Goal: Check status: Check status

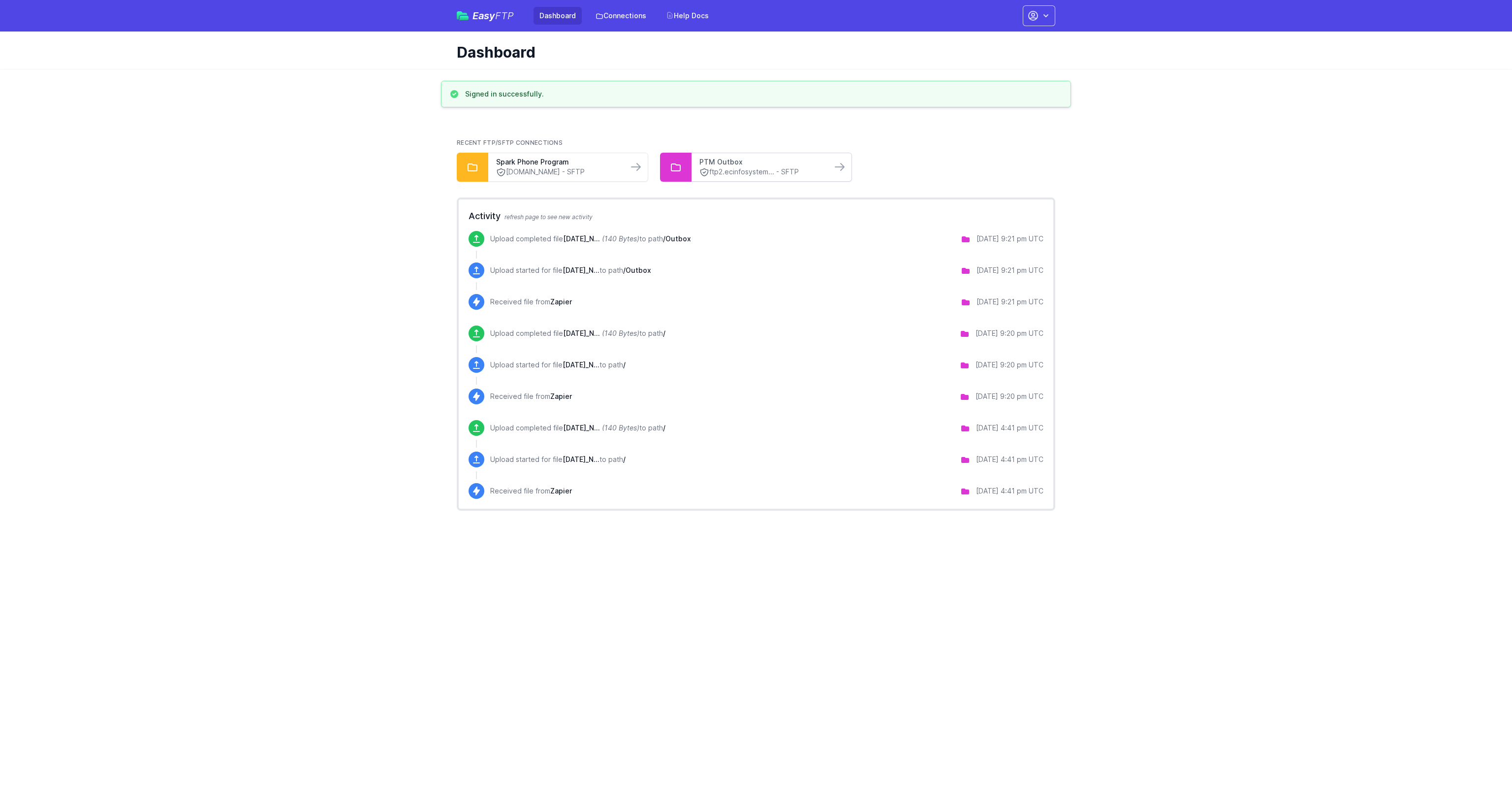
click at [763, 166] on link "PTM Outbox" at bounding box center [761, 162] width 124 height 10
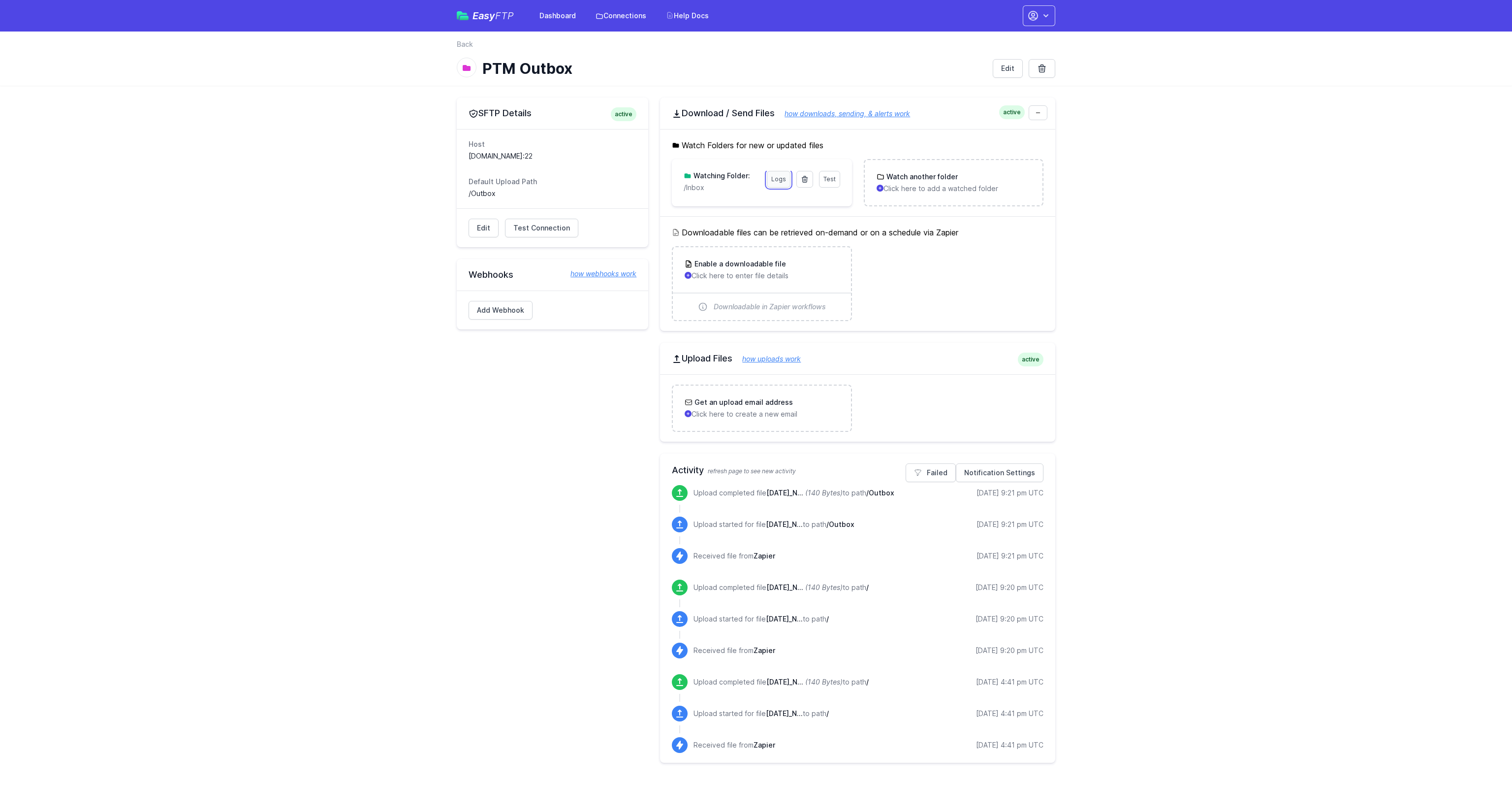
click at [776, 182] on link "Logs" at bounding box center [778, 179] width 24 height 17
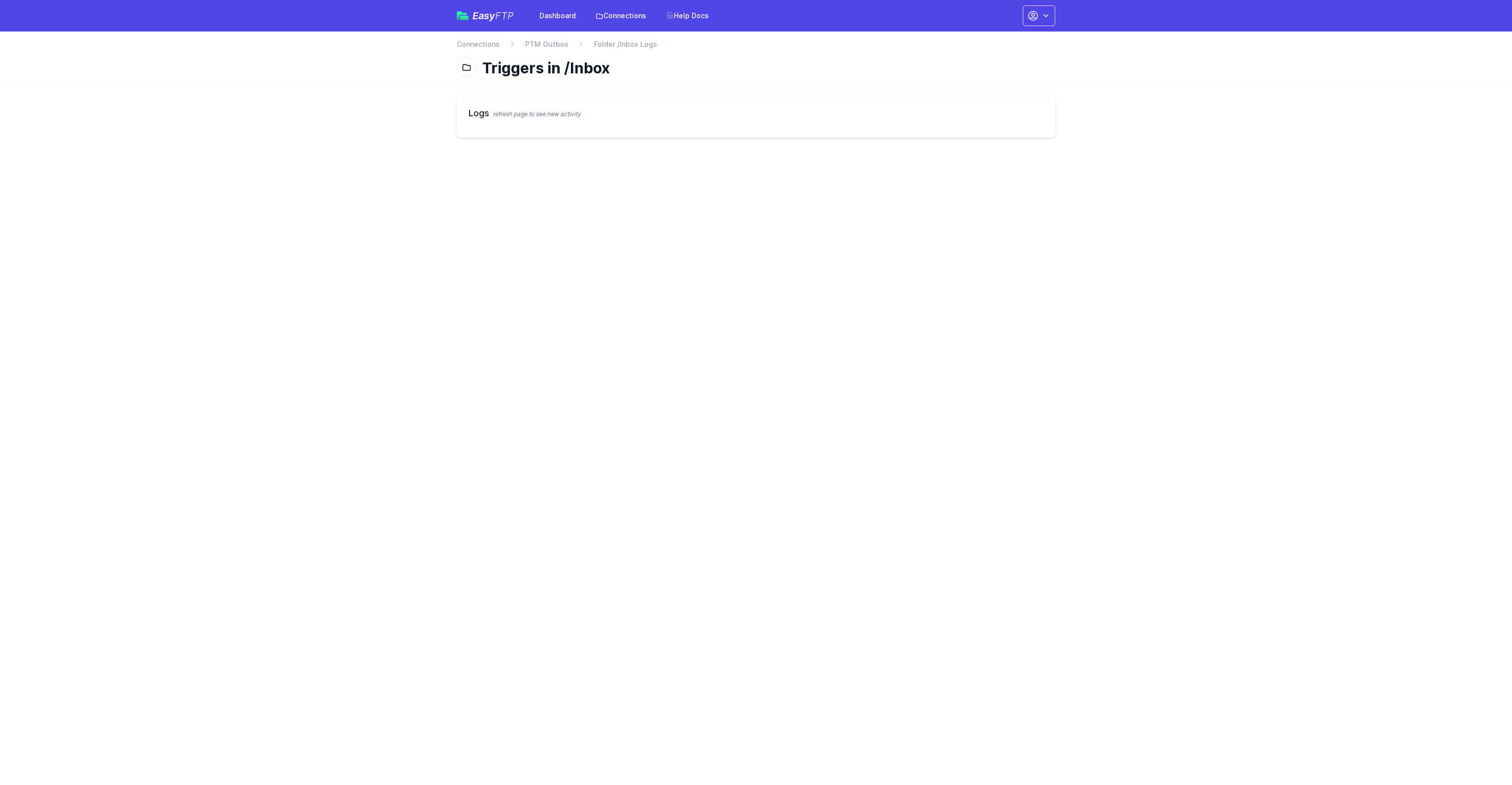
click at [624, 149] on html "Easy FTP Dashboard Connections Help Docs Account Settings Your Profile Contact …" at bounding box center [756, 74] width 1512 height 149
click at [538, 46] on link "PTM Outbox" at bounding box center [547, 44] width 43 height 10
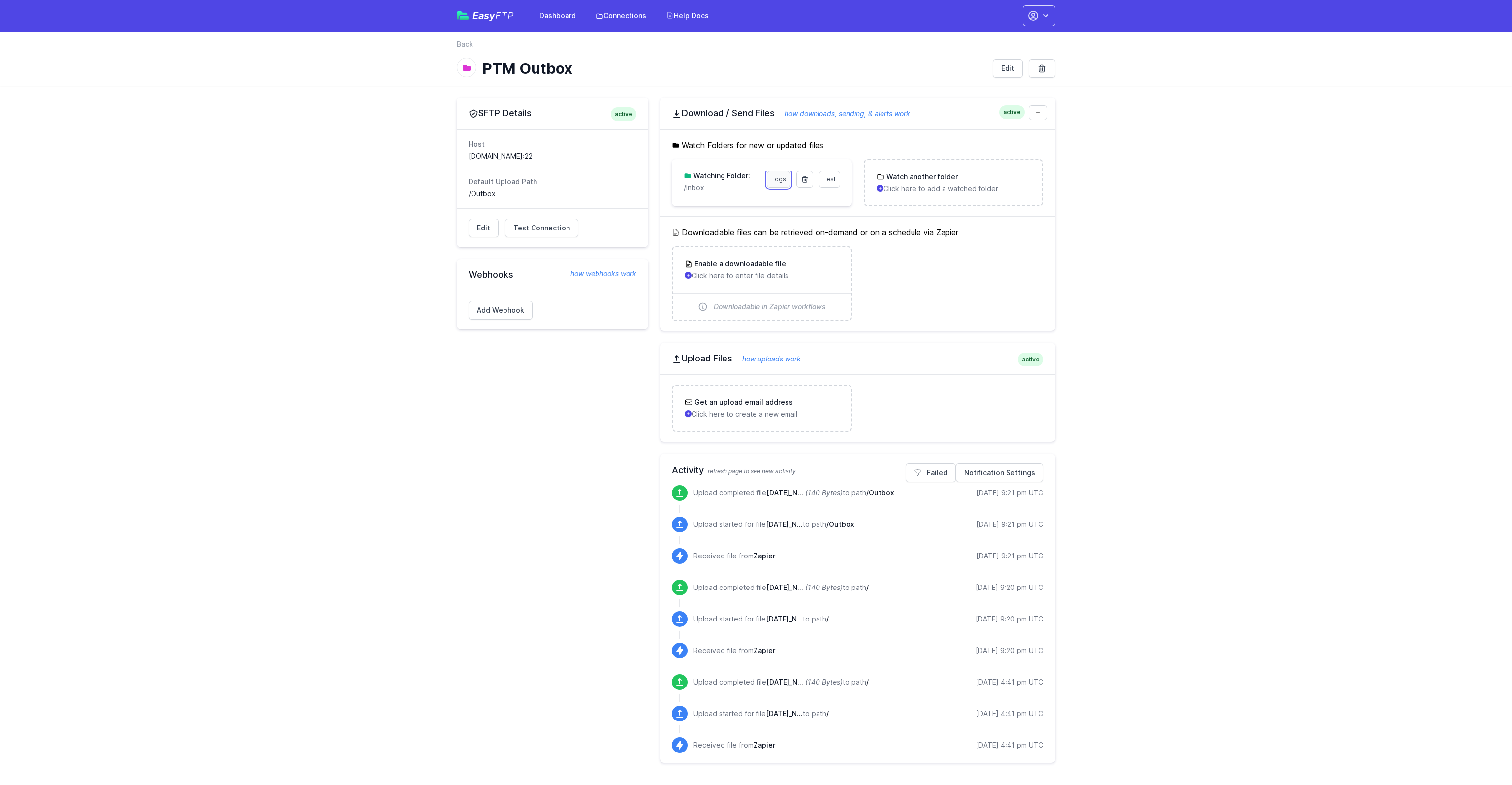
click at [771, 179] on link "Logs" at bounding box center [778, 179] width 24 height 17
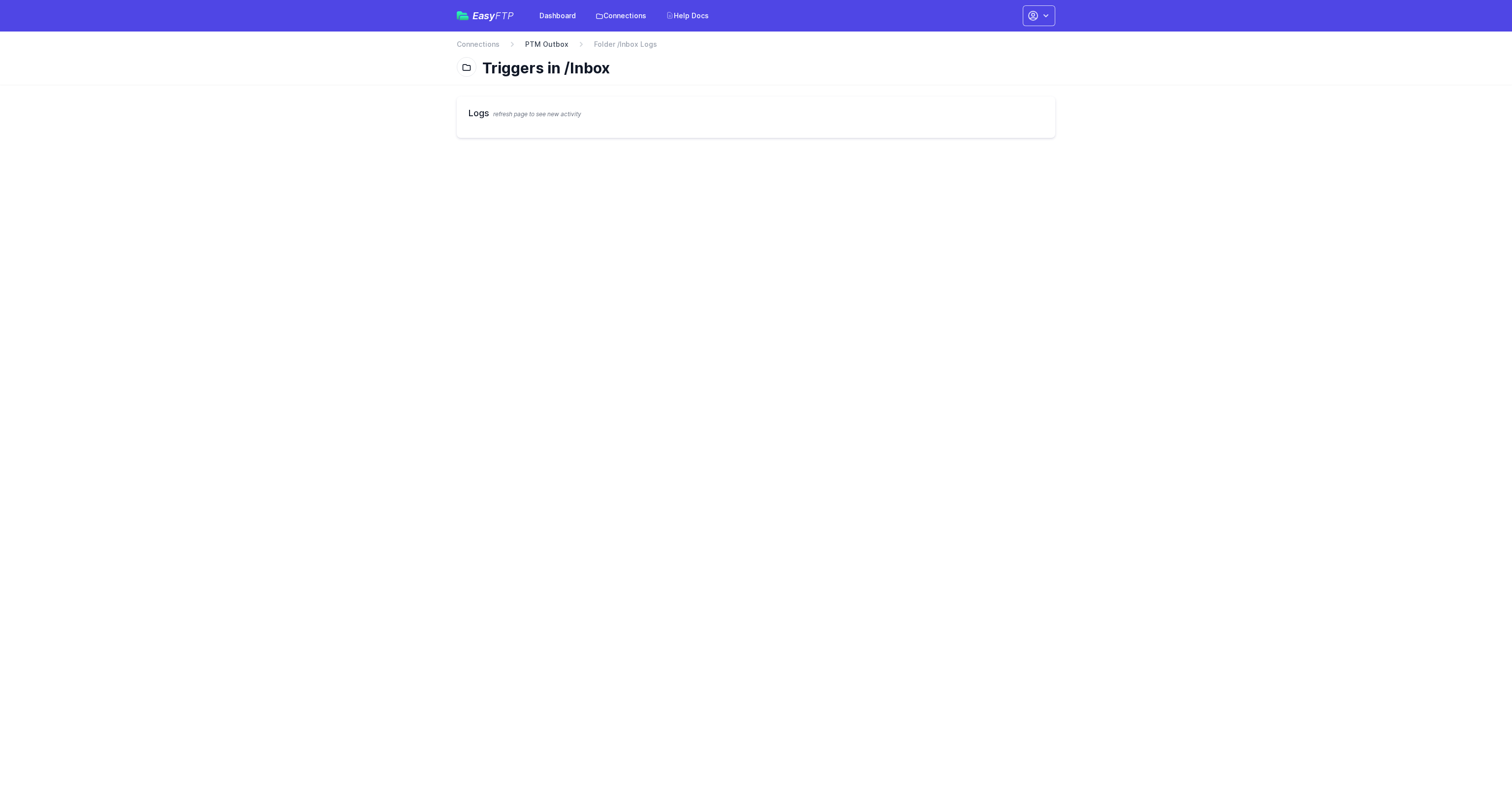
click at [553, 42] on link "PTM Outbox" at bounding box center [547, 44] width 43 height 10
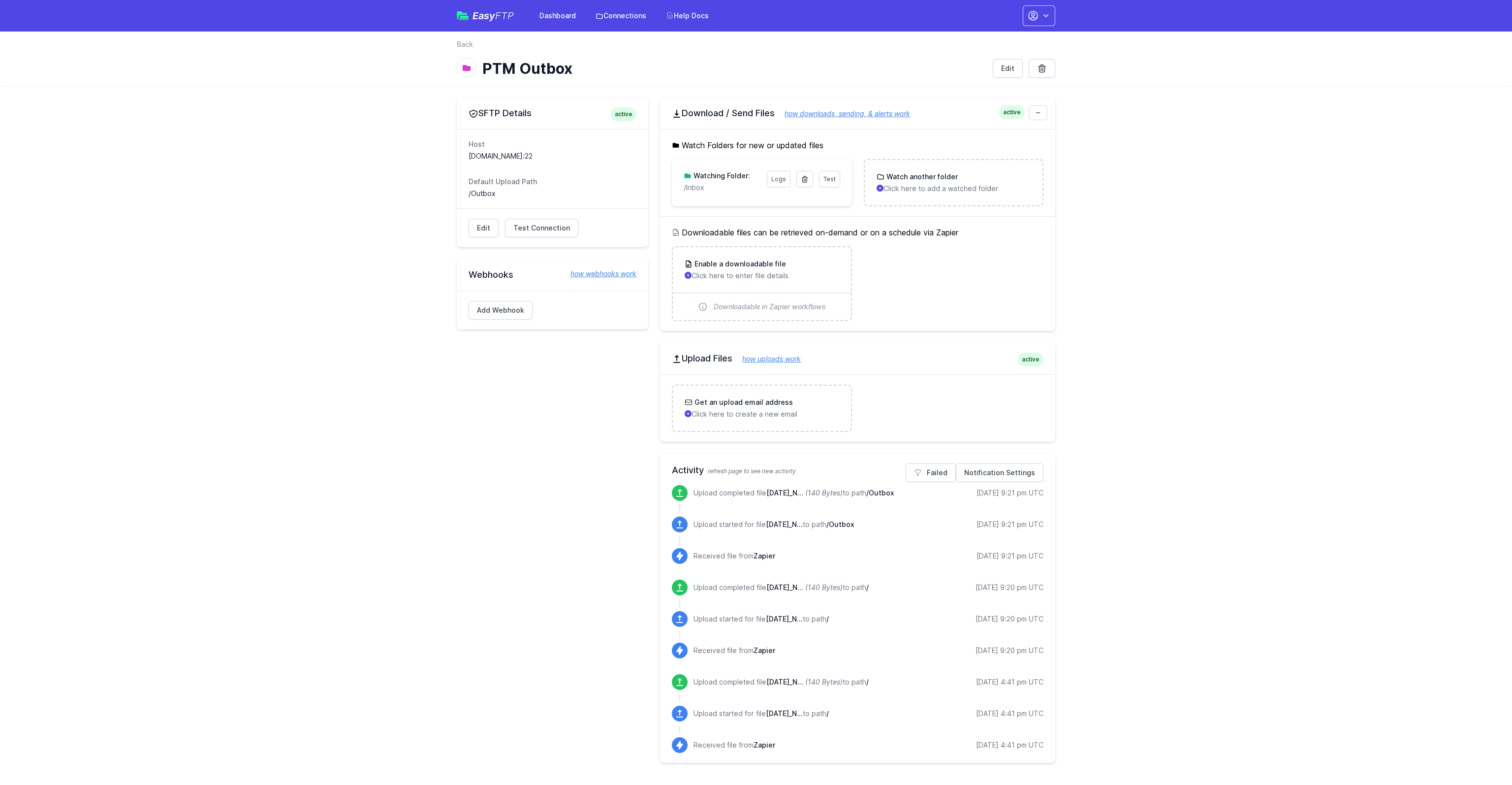
click at [177, 569] on main "SFTP Details active Host ftp2.ecinfosystems.com:22 Default Upload Path /Outbox …" at bounding box center [756, 430] width 1512 height 689
